Goal: Answer question/provide support

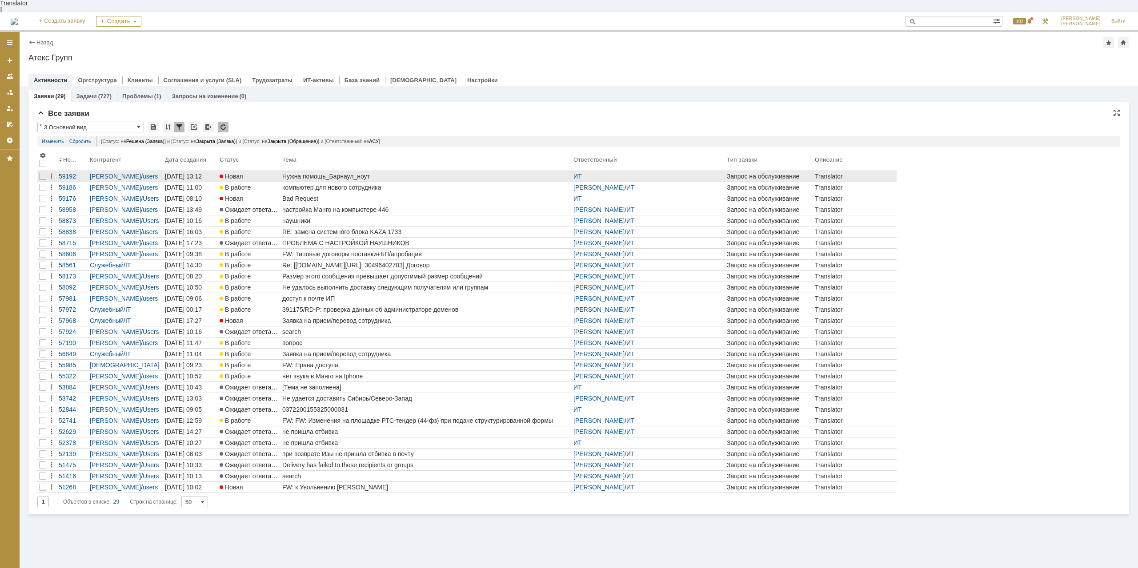
click at [342, 173] on div "Нужна помощь_Барнаул_ноут" at bounding box center [425, 176] width 287 height 7
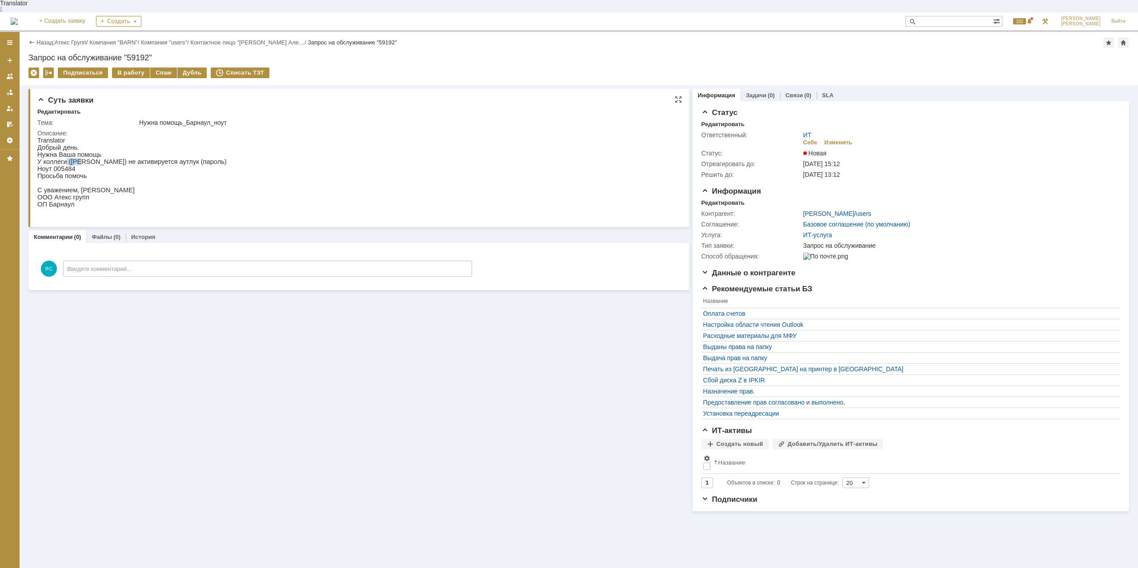
drag, startPoint x: 65, startPoint y: 154, endPoint x: 77, endPoint y: 156, distance: 12.1
click at [77, 158] on p "У коллеги ([PERSON_NAME]) не активируется аутлук (пароль)" at bounding box center [131, 161] width 189 height 7
drag, startPoint x: 126, startPoint y: 156, endPoint x: 154, endPoint y: 162, distance: 28.7
click at [126, 158] on p "У коллеги ([PERSON_NAME]) не активируется аутлук (пароль)" at bounding box center [131, 161] width 189 height 7
click at [181, 158] on p "У коллеги ([PERSON_NAME]) не активируется аутлук (пароль)" at bounding box center [131, 161] width 189 height 7
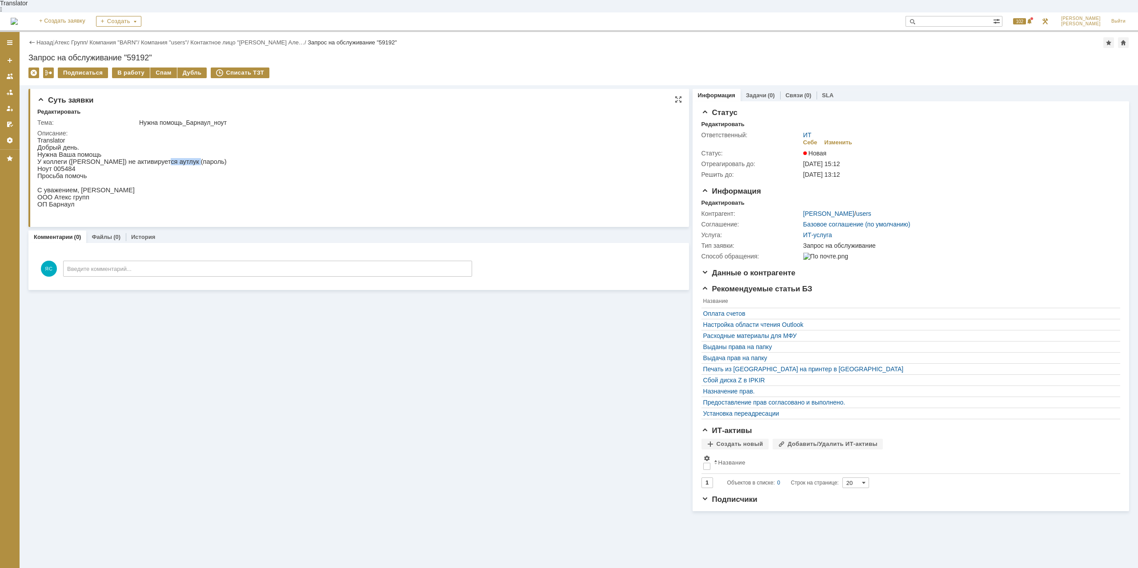
click at [181, 158] on p "У коллеги ([PERSON_NAME]) не активируется аутлук (пароль)" at bounding box center [131, 161] width 189 height 7
click at [68, 165] on p "Ноут 005484" at bounding box center [131, 168] width 189 height 7
click at [116, 174] on p "Просьба помочь" at bounding box center [131, 175] width 189 height 7
drag, startPoint x: 87, startPoint y: 157, endPoint x: 127, endPoint y: 157, distance: 40.0
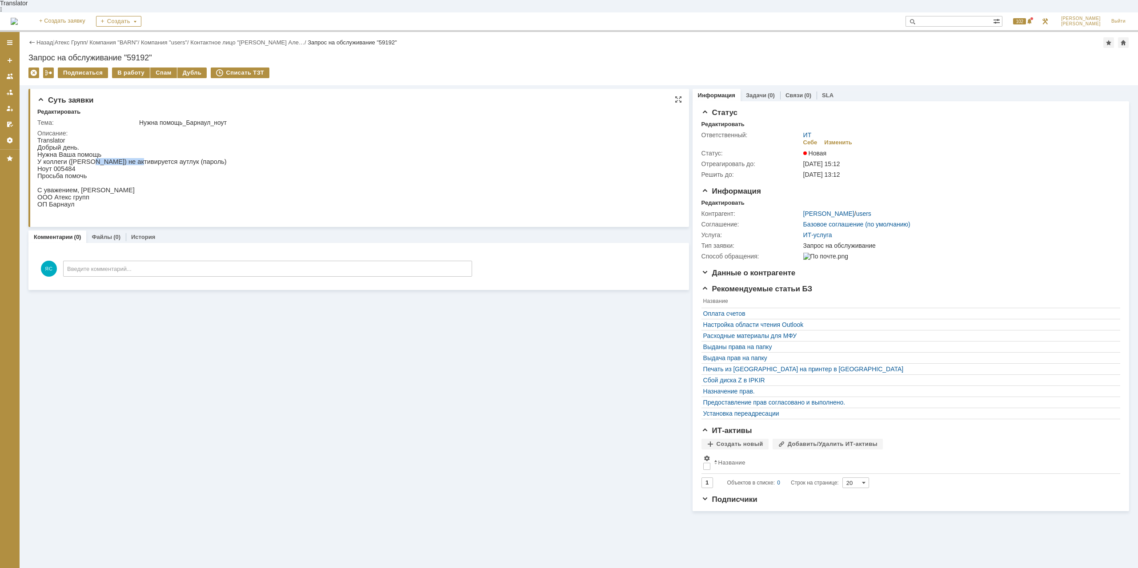
click at [127, 158] on p "У коллеги ([PERSON_NAME]) не активируется аутлук (пароль)" at bounding box center [131, 161] width 189 height 7
click at [131, 158] on p "У коллеги ([PERSON_NAME]) не активируется аутлук (пароль)" at bounding box center [131, 161] width 189 height 7
click at [168, 158] on p "У коллеги ([PERSON_NAME]) не активируется аутлук (пароль)" at bounding box center [131, 161] width 189 height 7
drag, startPoint x: 168, startPoint y: 157, endPoint x: 82, endPoint y: 157, distance: 86.6
click at [154, 158] on p "У коллеги ([PERSON_NAME]) не активируется аутлук (пароль)" at bounding box center [131, 161] width 189 height 7
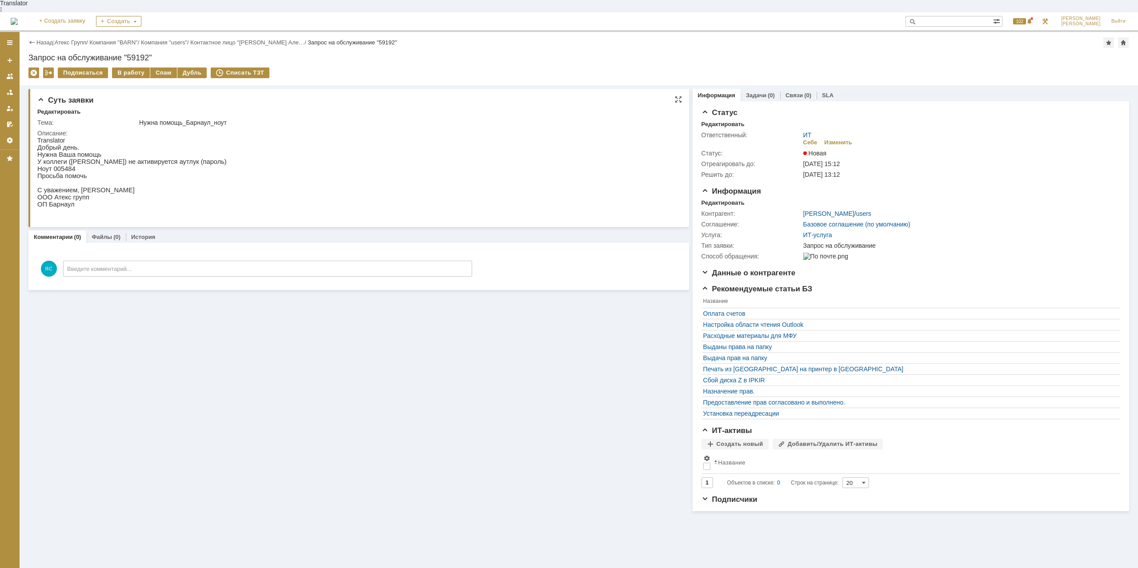
click at [55, 158] on p "У коллеги ([PERSON_NAME]) не активируется аутлук (пароль)" at bounding box center [131, 161] width 189 height 7
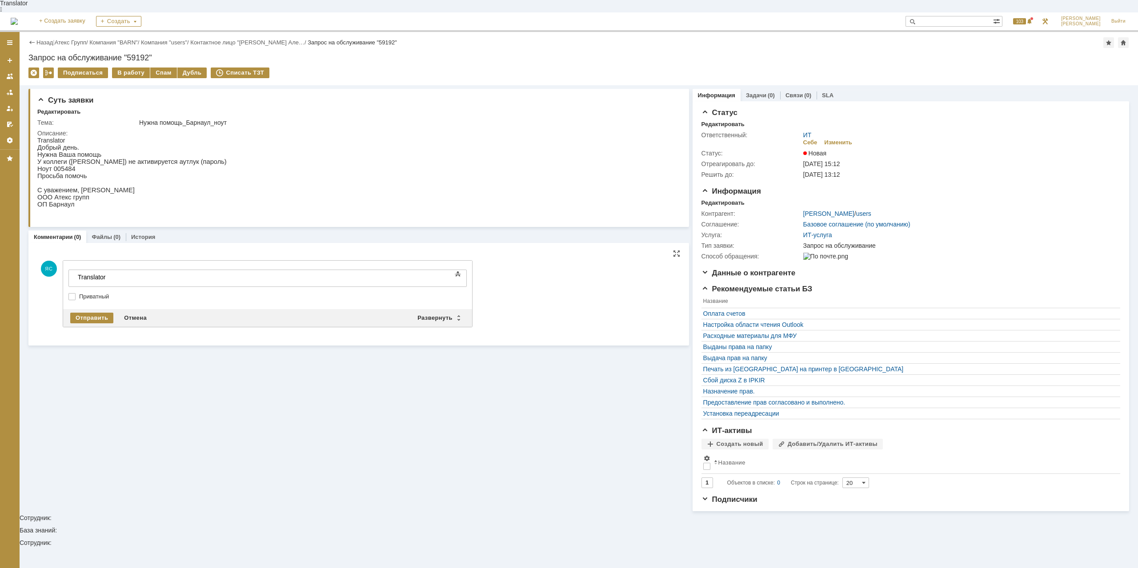
click at [204, 281] on div at bounding box center [141, 284] width 126 height 7
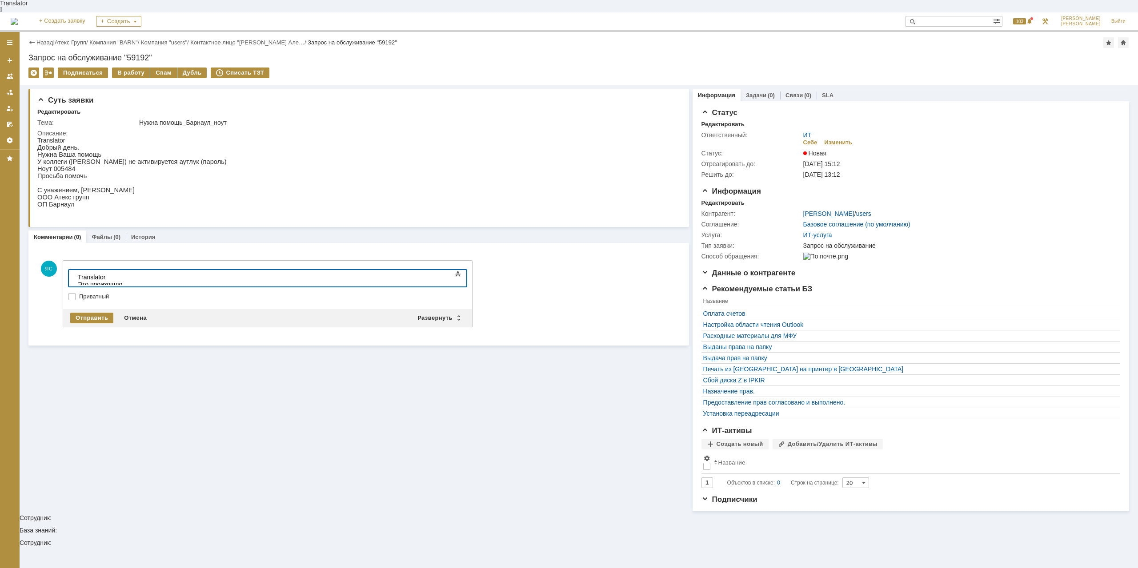
click at [208, 281] on body "Translator Это произошло" at bounding box center [140, 280] width 133 height 21
click at [145, 278] on body "Сменить пароль надо Translator Это произошло" at bounding box center [140, 284] width 133 height 28
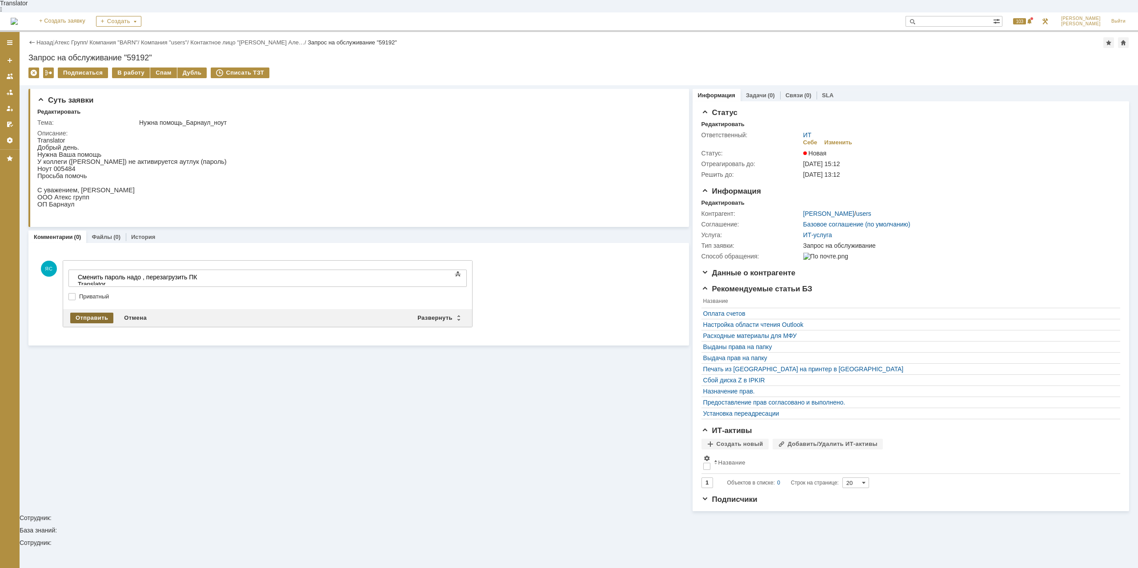
click at [102, 313] on div "Отправить" at bounding box center [91, 318] width 43 height 11
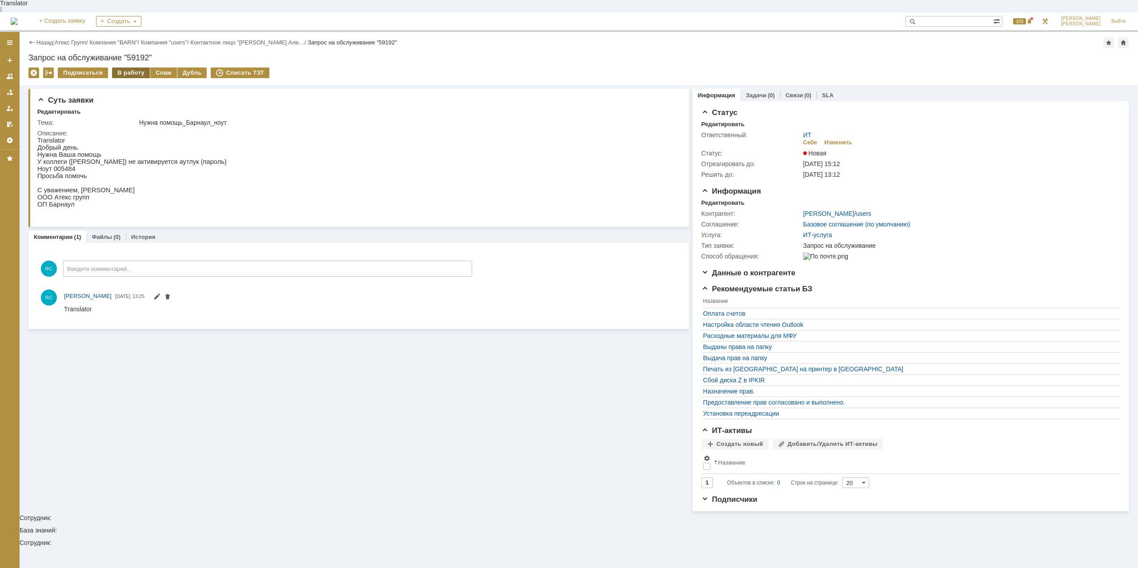
click at [123, 68] on div "В работу" at bounding box center [131, 73] width 38 height 11
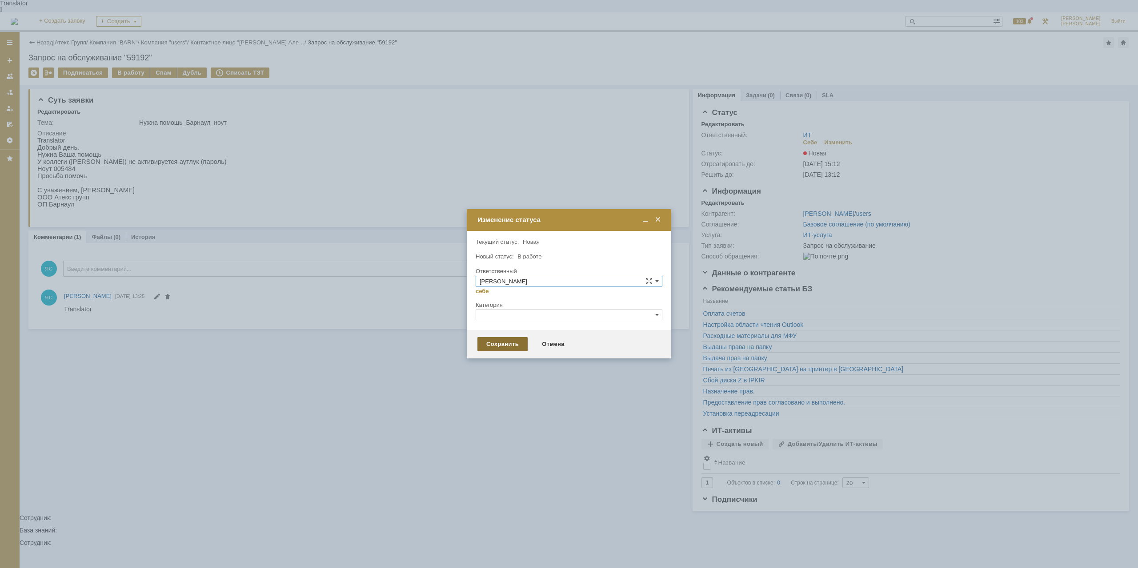
click at [515, 346] on div "Сохранить" at bounding box center [502, 344] width 50 height 14
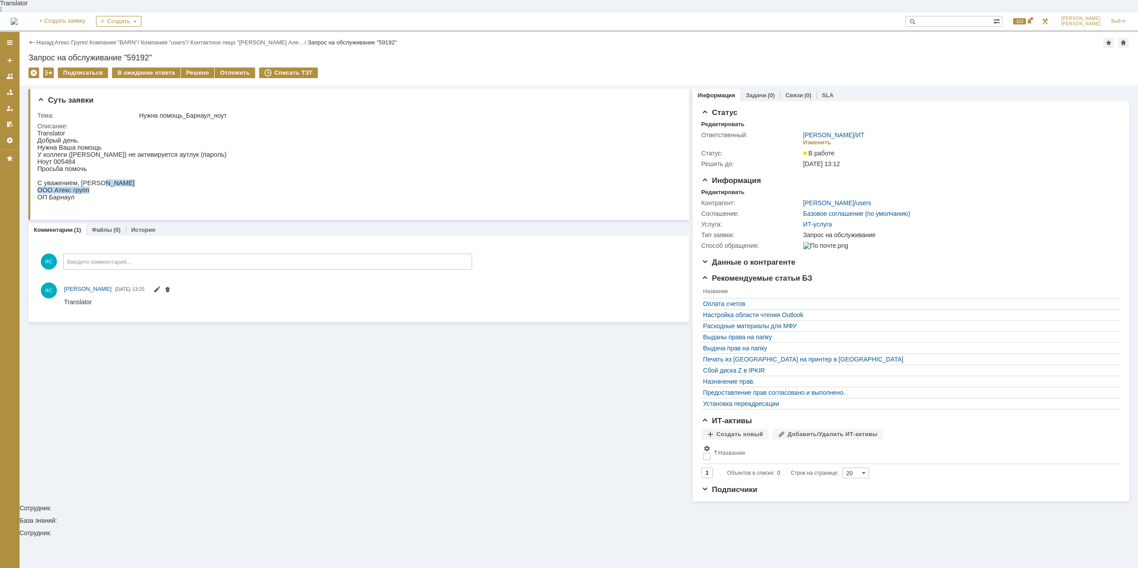
drag, startPoint x: 84, startPoint y: 185, endPoint x: 98, endPoint y: 181, distance: 14.3
click at [98, 181] on div "Добрый день. Нужна Ваша помощь У коллеги ([PERSON_NAME]) не активируется аутлук…" at bounding box center [131, 172] width 189 height 71
click at [117, 180] on span "С уважением, [PERSON_NAME]" at bounding box center [85, 183] width 97 height 7
